Goal: Information Seeking & Learning: Learn about a topic

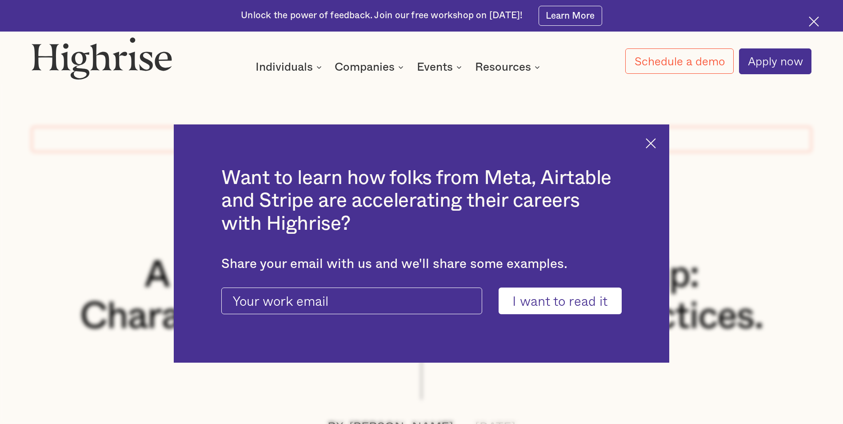
click at [653, 145] on img at bounding box center [650, 143] width 10 height 10
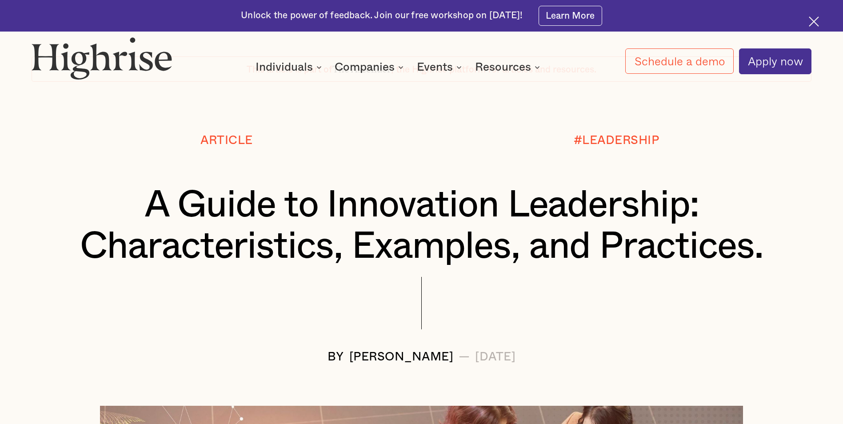
scroll to position [70, 0]
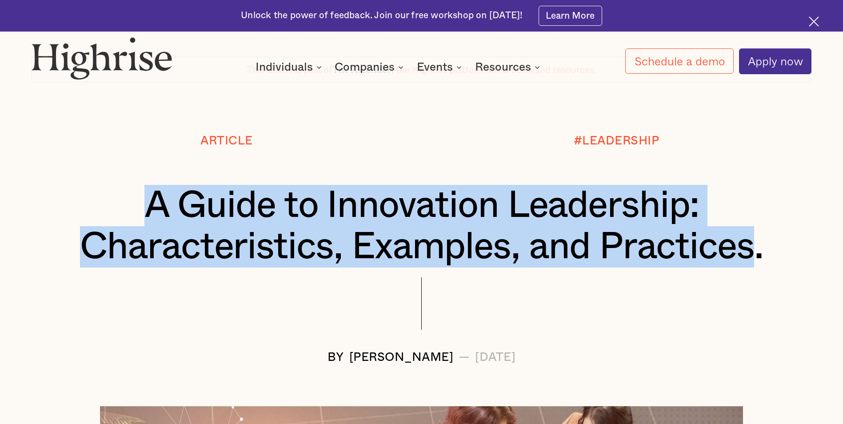
drag, startPoint x: 145, startPoint y: 205, endPoint x: 767, endPoint y: 236, distance: 622.2
click at [767, 236] on h1 "A Guide to Innovation Leadership: Characteristics, Examples, and Practices." at bounding box center [421, 226] width 715 height 83
drag, startPoint x: 763, startPoint y: 253, endPoint x: 173, endPoint y: 185, distance: 593.9
click at [173, 185] on h1 "A Guide to Innovation Leadership: Characteristics, Examples, and Practices." at bounding box center [421, 226] width 715 height 83
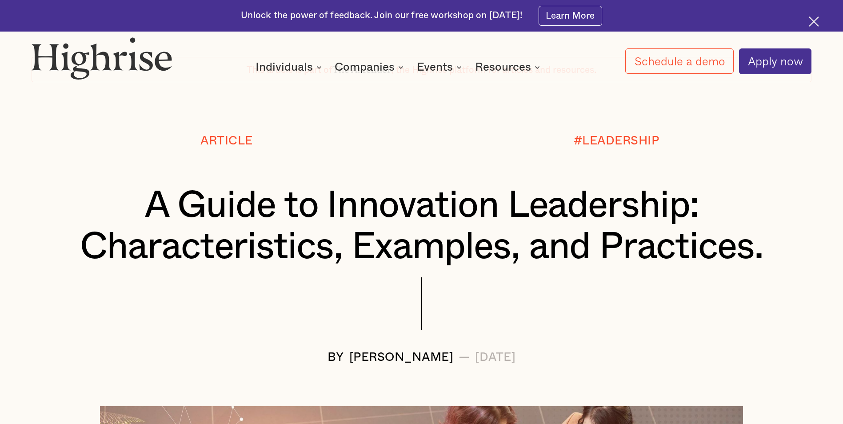
drag, startPoint x: 173, startPoint y: 185, endPoint x: 156, endPoint y: 200, distance: 23.3
click at [156, 200] on h1 "A Guide to Innovation Leadership: Characteristics, Examples, and Practices." at bounding box center [421, 226] width 715 height 83
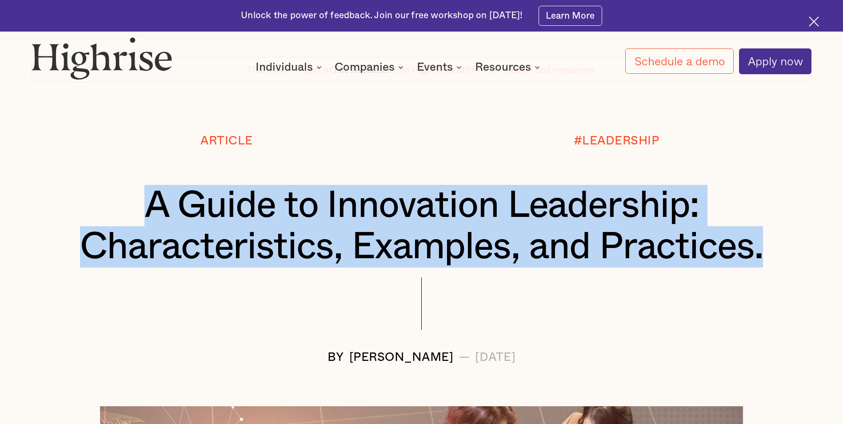
drag, startPoint x: 140, startPoint y: 202, endPoint x: 790, endPoint y: 264, distance: 652.4
click at [790, 264] on div "A Guide to Innovation Leadership: Characteristics, Examples, and Practices." at bounding box center [422, 226] width 780 height 83
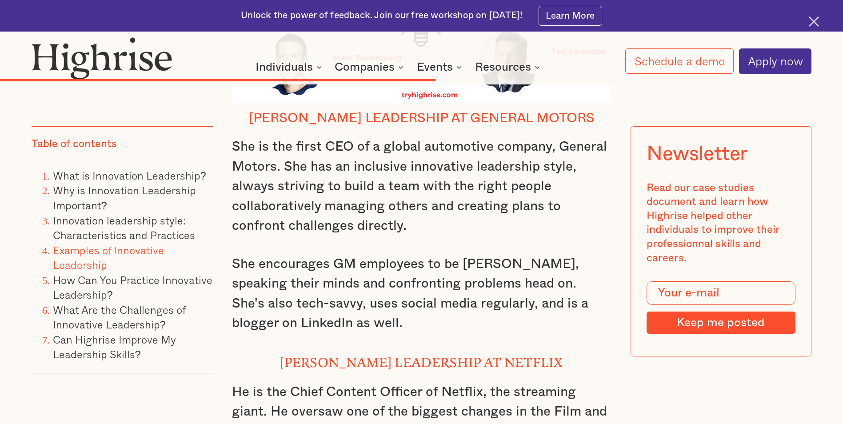
scroll to position [5515, 0]
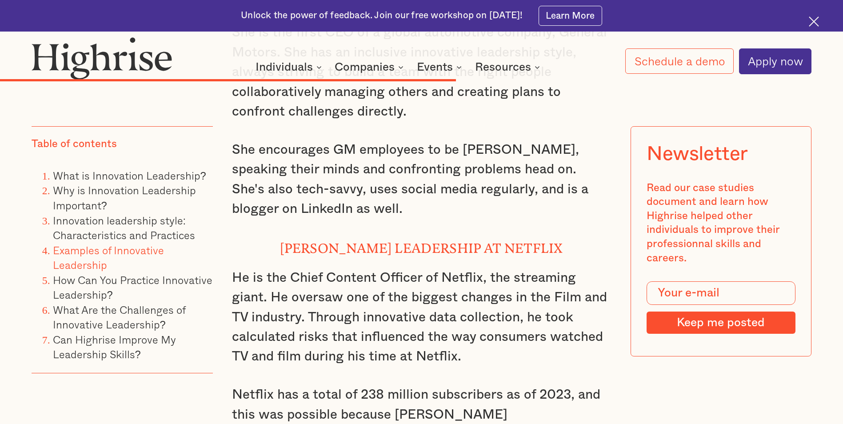
click at [812, 23] on img at bounding box center [813, 21] width 10 height 10
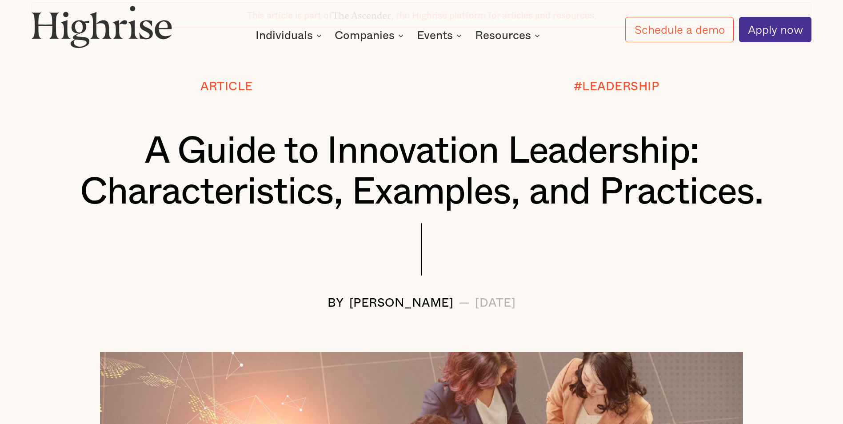
scroll to position [0, 0]
